Goal: Transaction & Acquisition: Purchase product/service

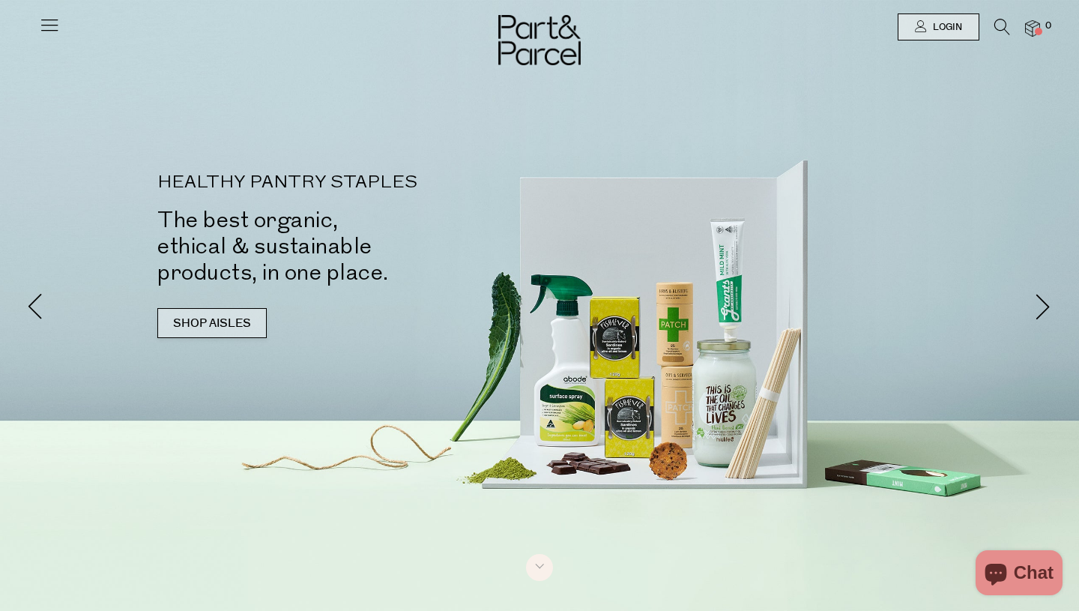
click at [198, 320] on link "SHOP AISLES" at bounding box center [211, 323] width 109 height 30
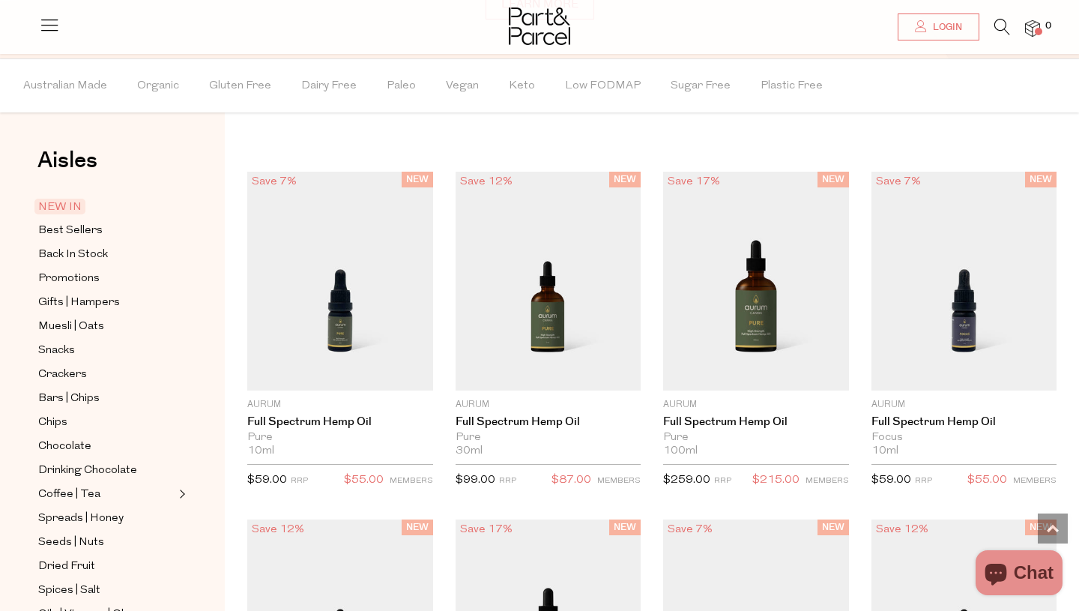
scroll to position [1205, 0]
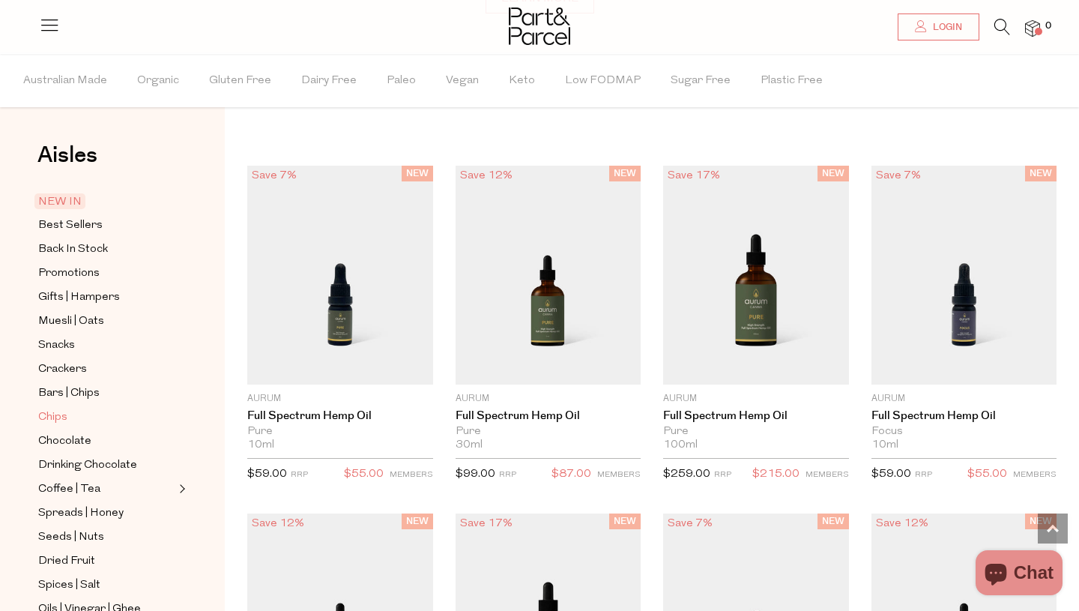
click at [48, 412] on span "Chips" at bounding box center [52, 418] width 29 height 18
